Goal: Check status: Check status

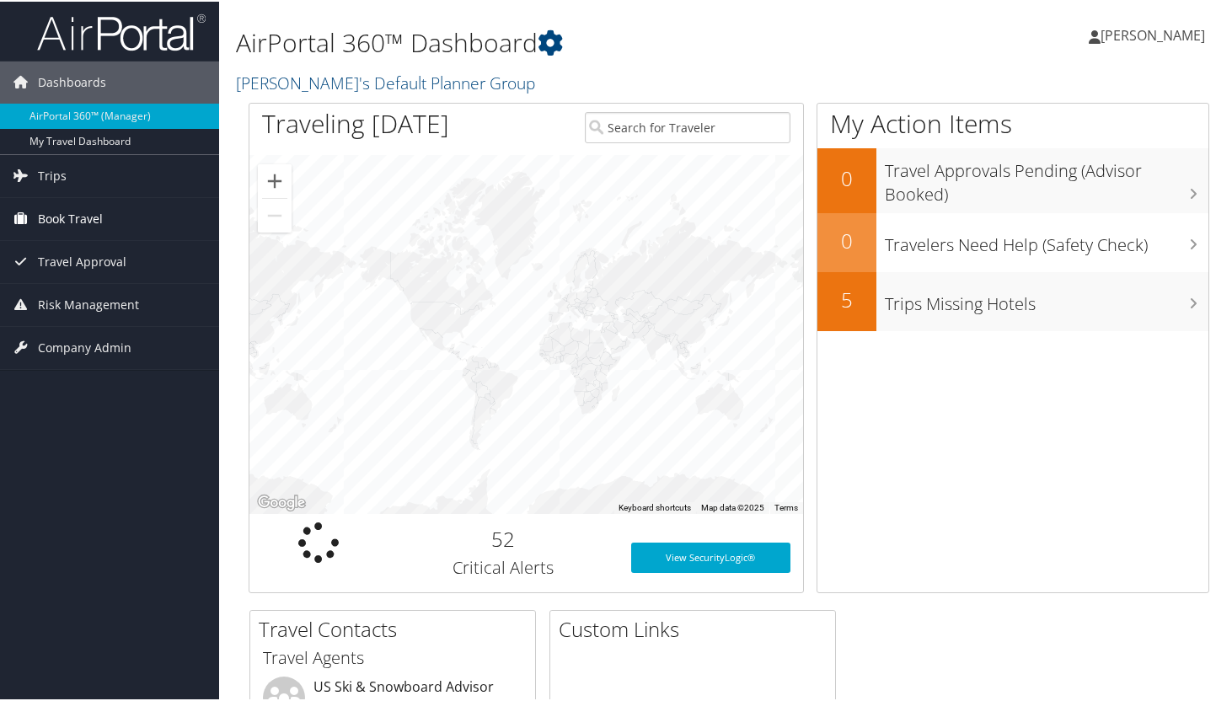
click at [55, 222] on span "Book Travel" at bounding box center [70, 217] width 65 height 42
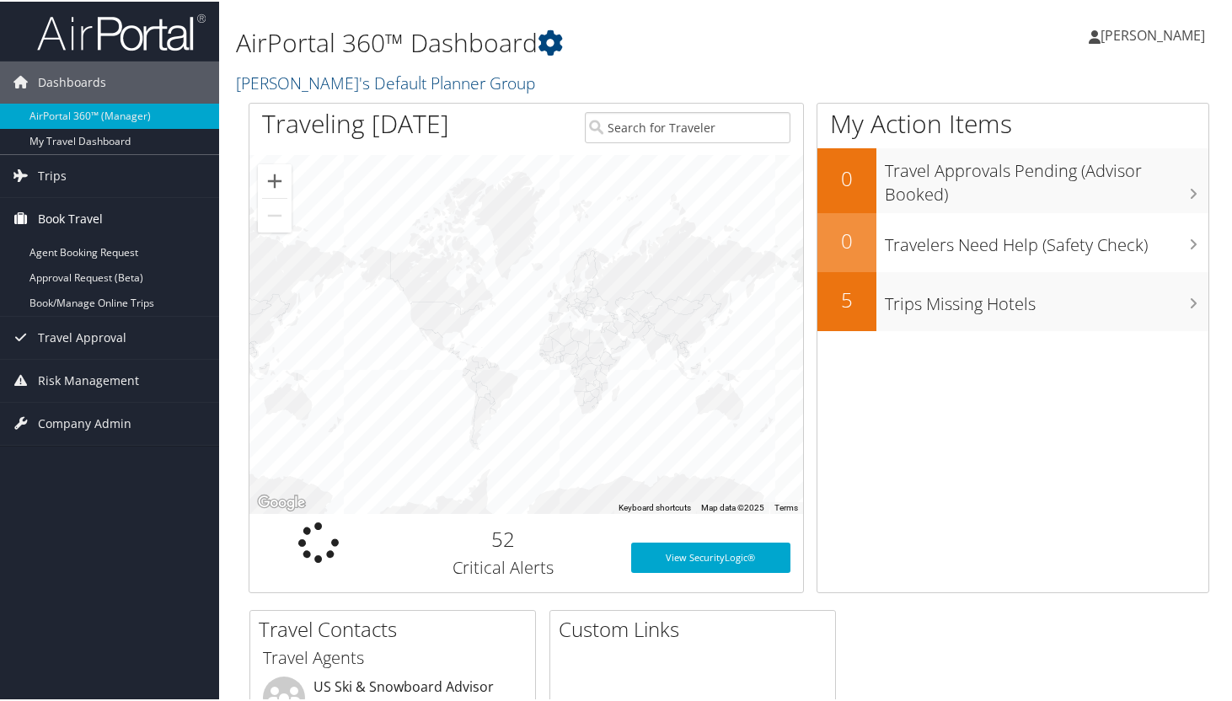
click at [59, 223] on span "Book Travel" at bounding box center [70, 217] width 65 height 42
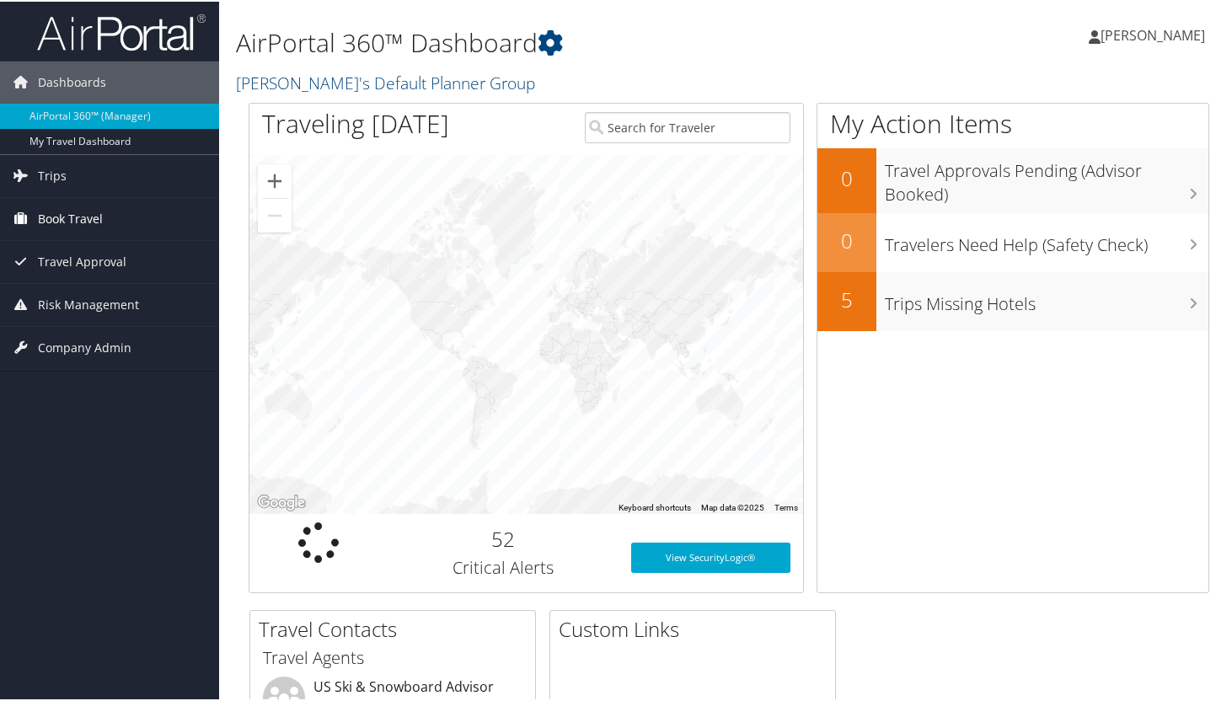
click at [57, 213] on span "Book Travel" at bounding box center [70, 217] width 65 height 42
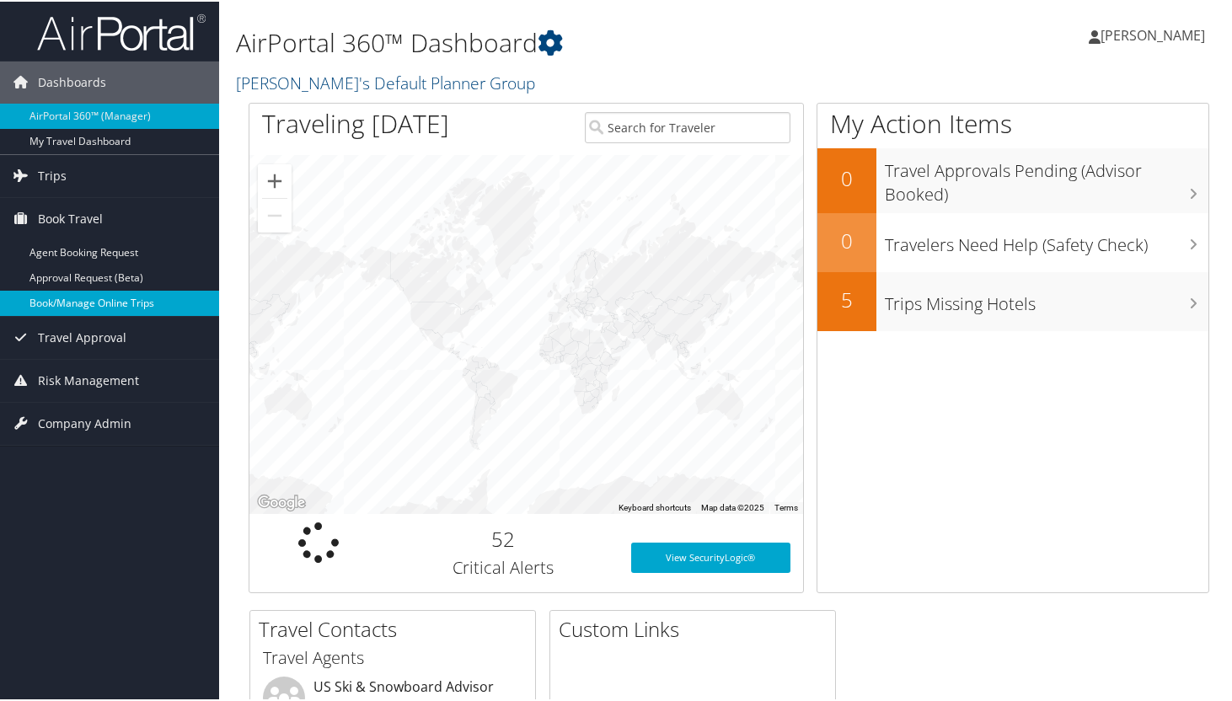
click at [72, 300] on link "Book/Manage Online Trips" at bounding box center [109, 301] width 219 height 25
click at [57, 172] on span "Trips" at bounding box center [52, 174] width 29 height 42
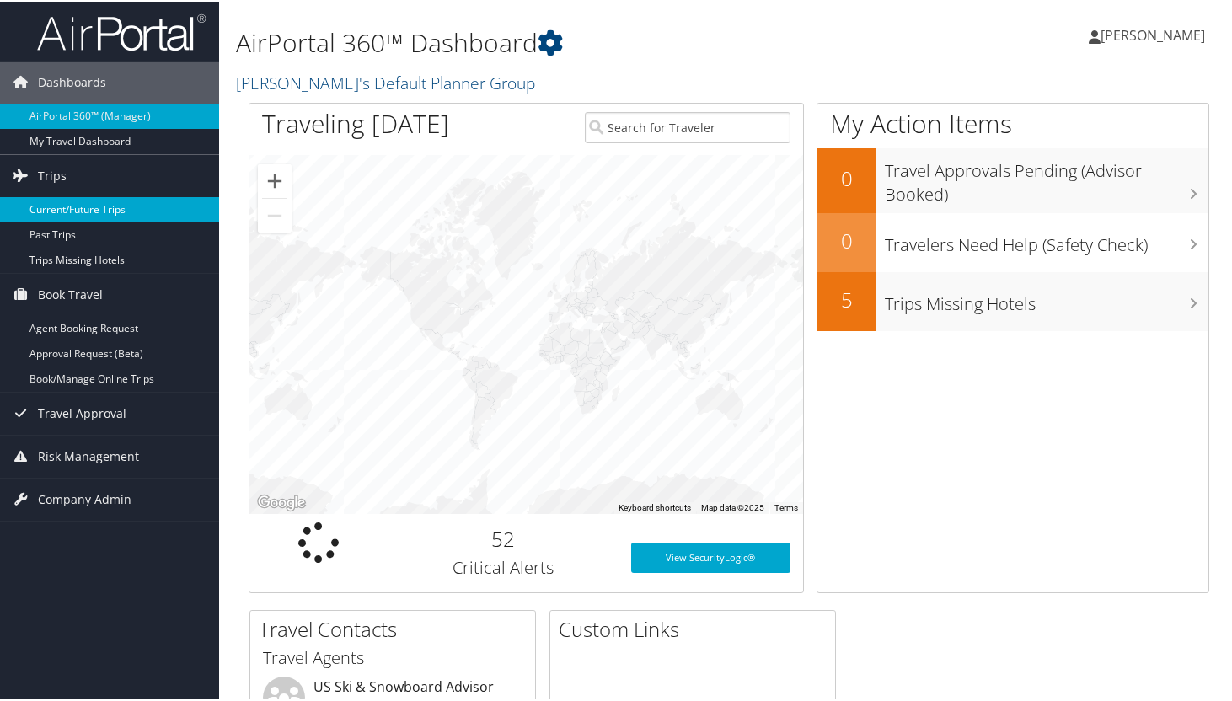
click at [62, 200] on link "Current/Future Trips" at bounding box center [109, 207] width 219 height 25
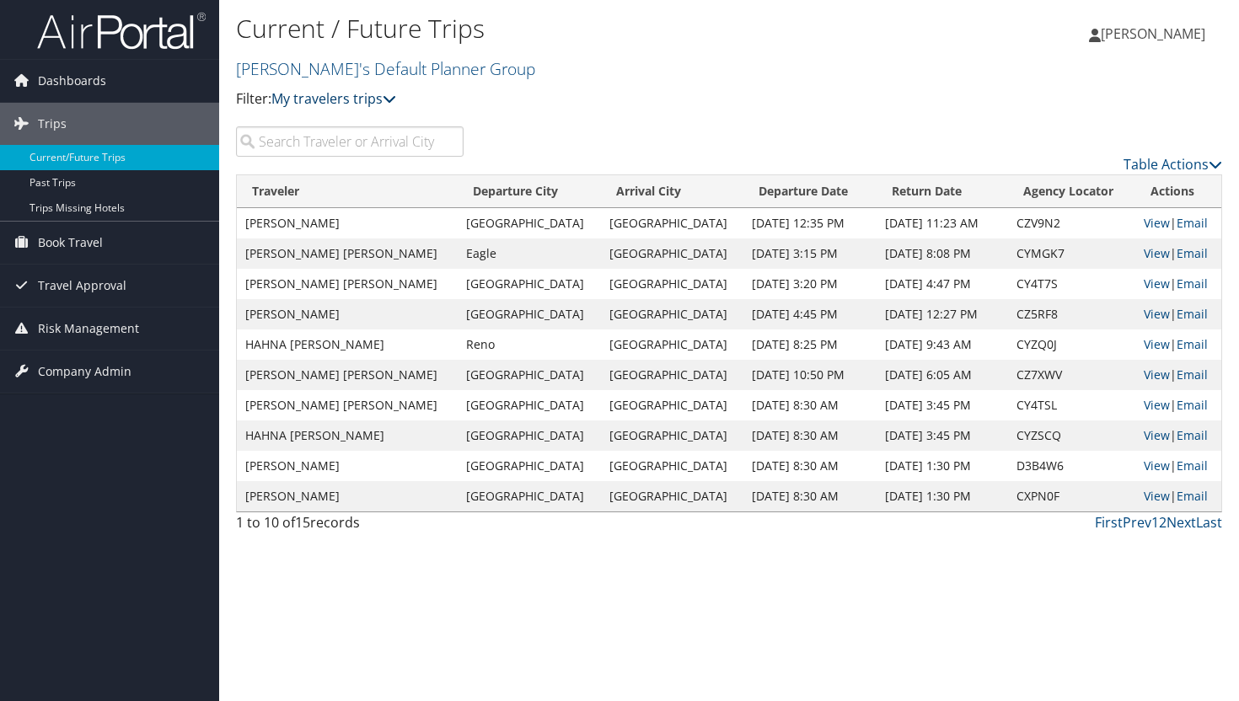
click at [339, 101] on link "My travelers trips" at bounding box center [333, 98] width 125 height 19
click at [330, 129] on link "My trips" at bounding box center [387, 125] width 222 height 29
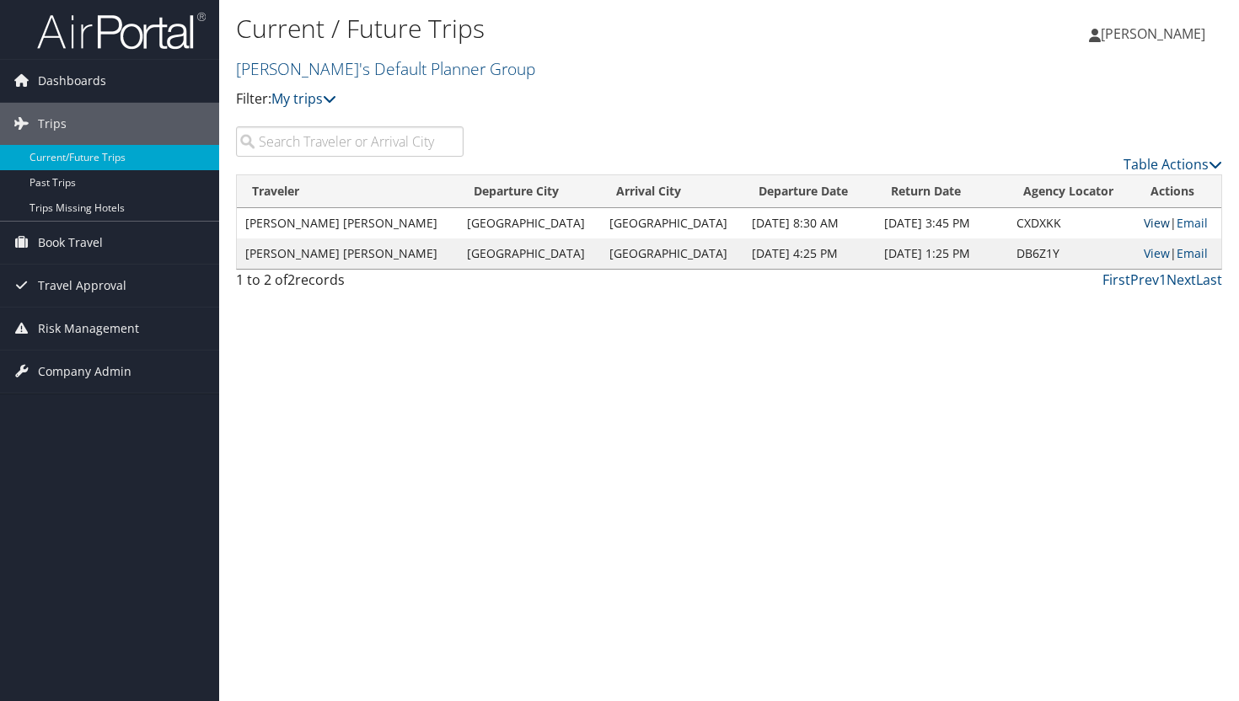
click at [1145, 221] on link "View" at bounding box center [1156, 223] width 26 height 16
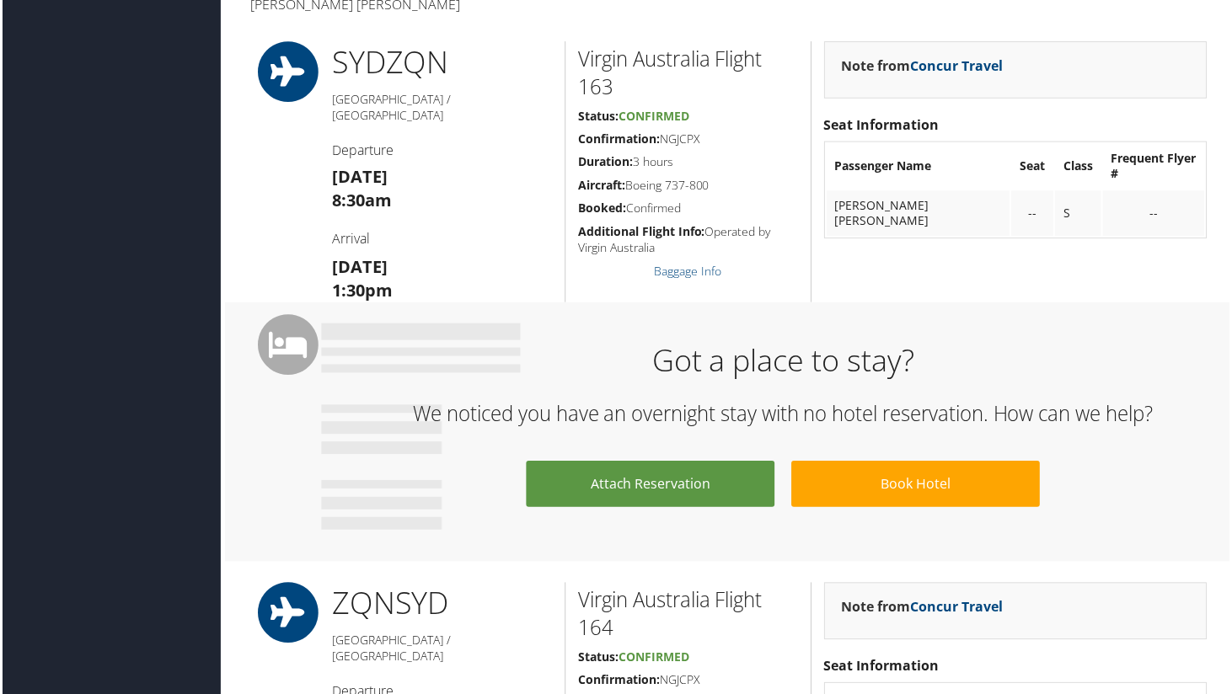
scroll to position [525, 0]
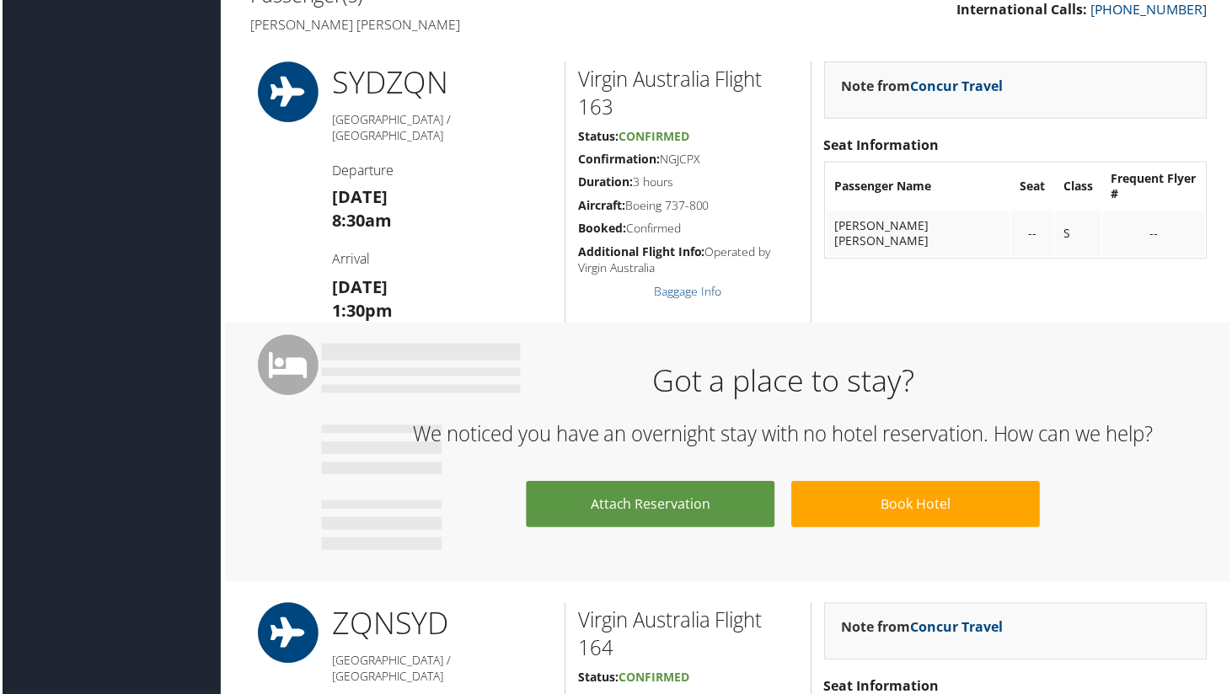
drag, startPoint x: 702, startPoint y: 157, endPoint x: 662, endPoint y: 164, distance: 40.3
click at [662, 164] on h5 "Confirmation: NGJCPX" at bounding box center [688, 159] width 221 height 17
copy h5 "NGJCPX"
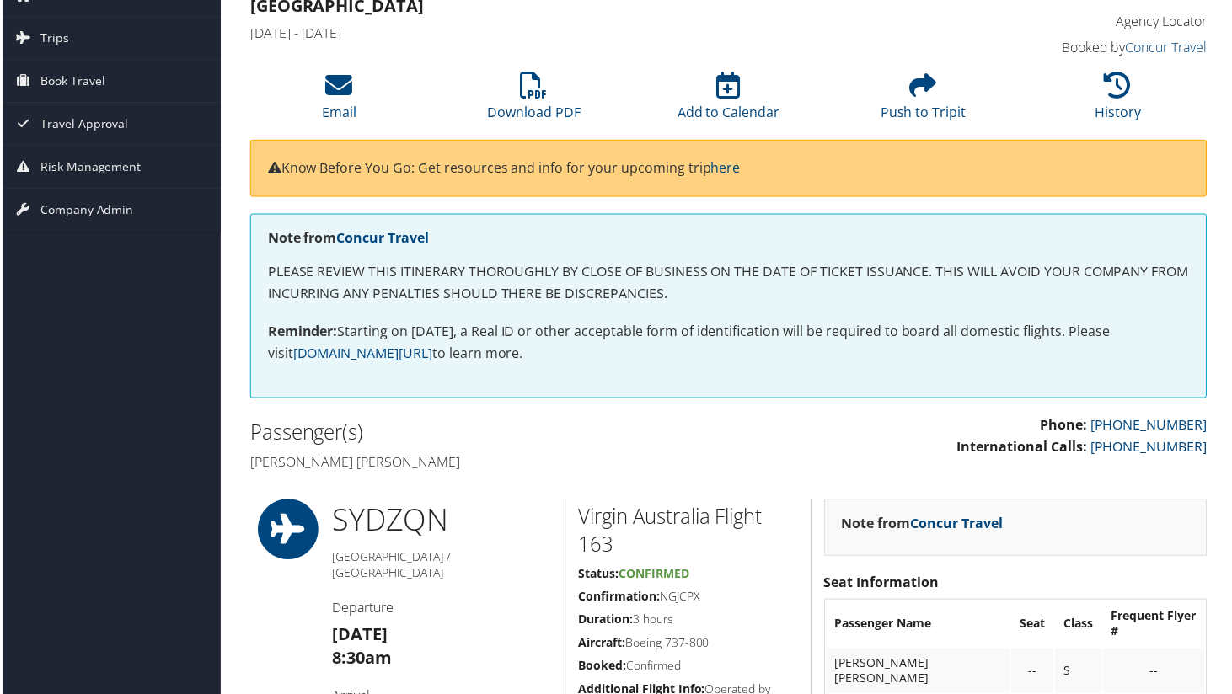
scroll to position [0, 0]
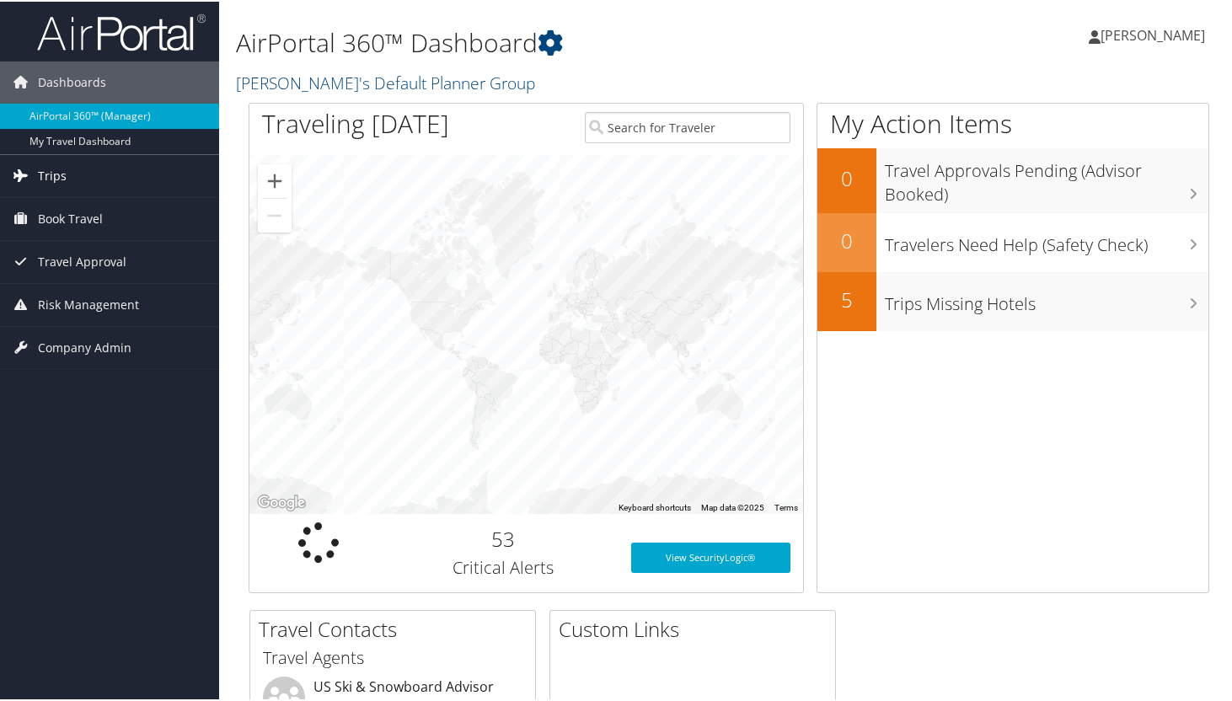
click at [62, 172] on span "Trips" at bounding box center [52, 174] width 29 height 42
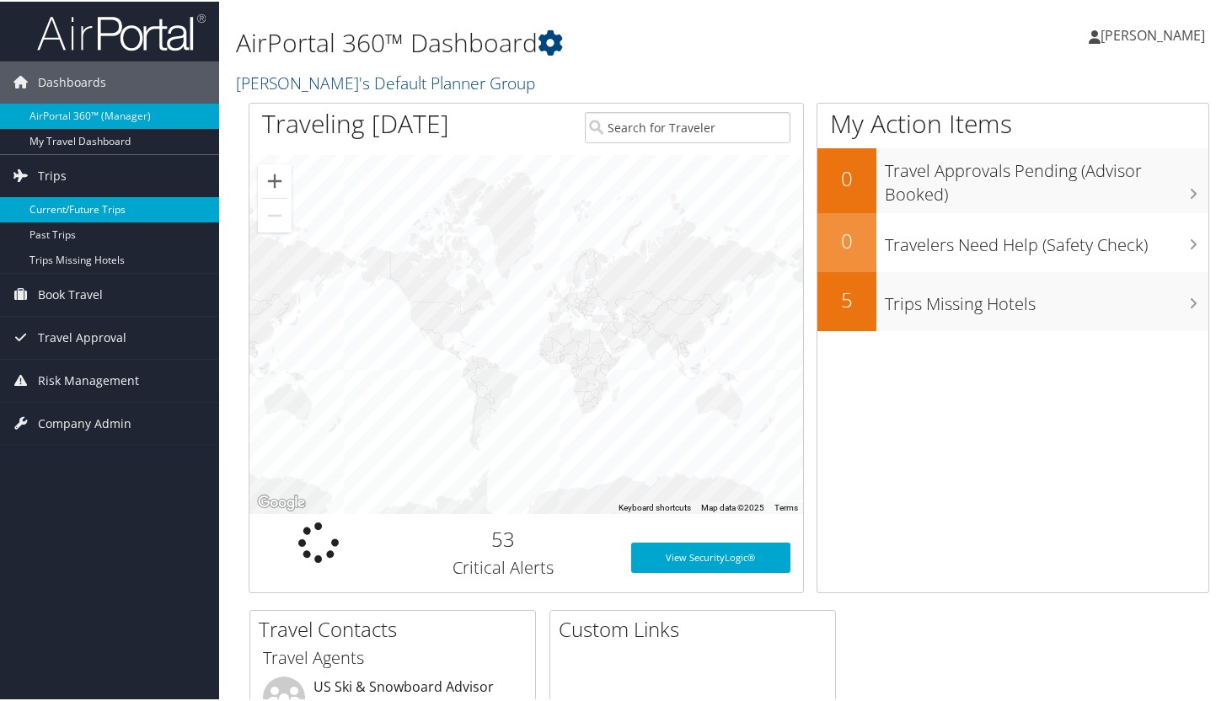
click at [67, 209] on link "Current/Future Trips" at bounding box center [109, 207] width 219 height 25
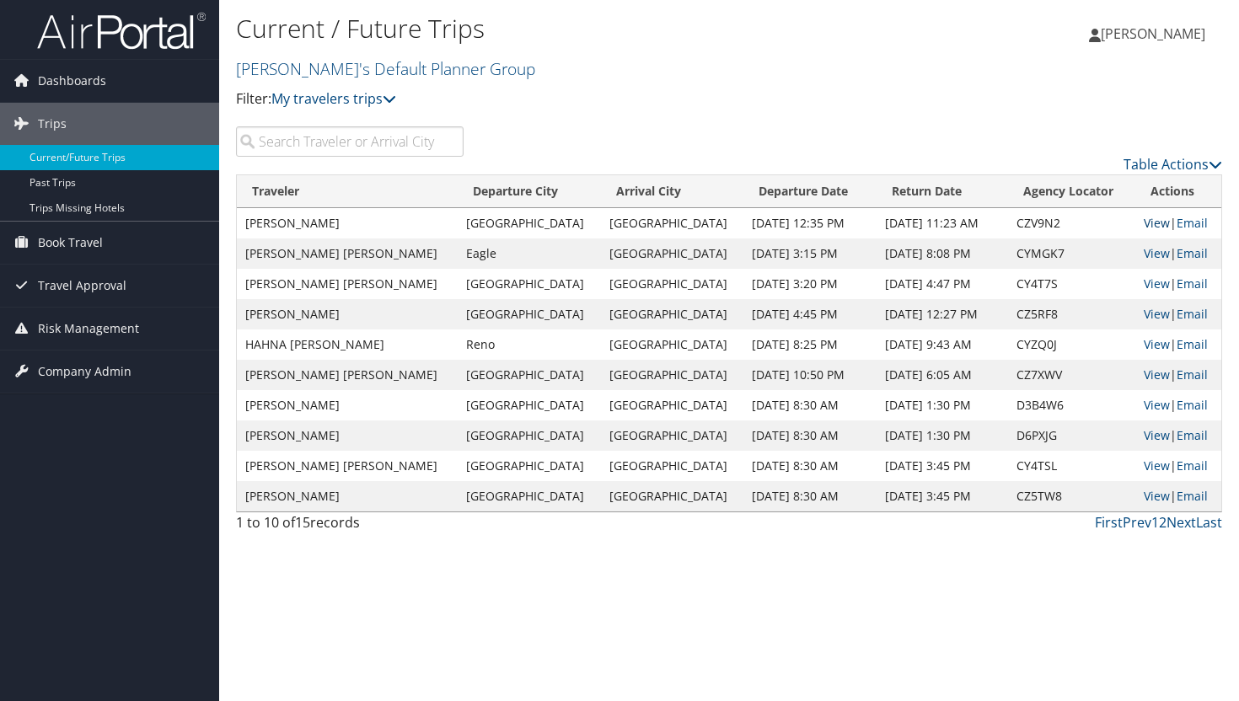
click at [1154, 222] on link "View" at bounding box center [1156, 223] width 26 height 16
click at [1143, 497] on link "View" at bounding box center [1156, 496] width 26 height 16
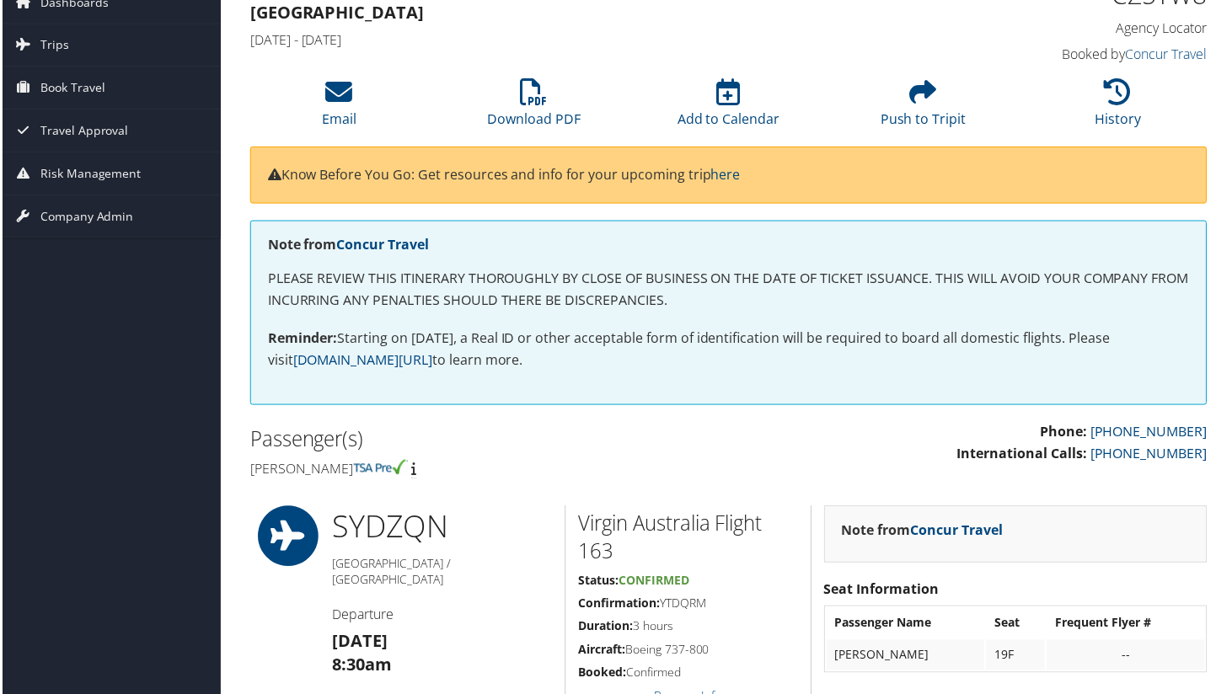
scroll to position [72, 0]
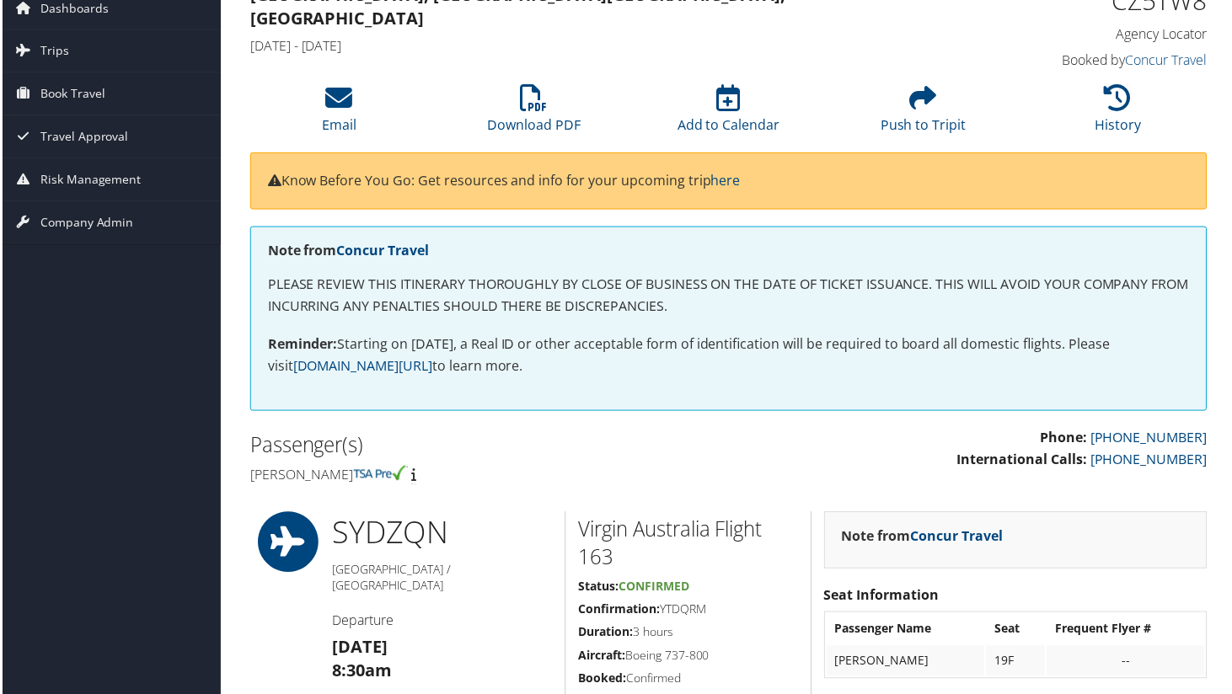
drag, startPoint x: 661, startPoint y: 607, endPoint x: 711, endPoint y: 611, distance: 49.8
click at [711, 611] on h5 "Confirmation: YTDQRM" at bounding box center [688, 611] width 221 height 17
copy h5 "YTDQRM"
